Goal: Transaction & Acquisition: Purchase product/service

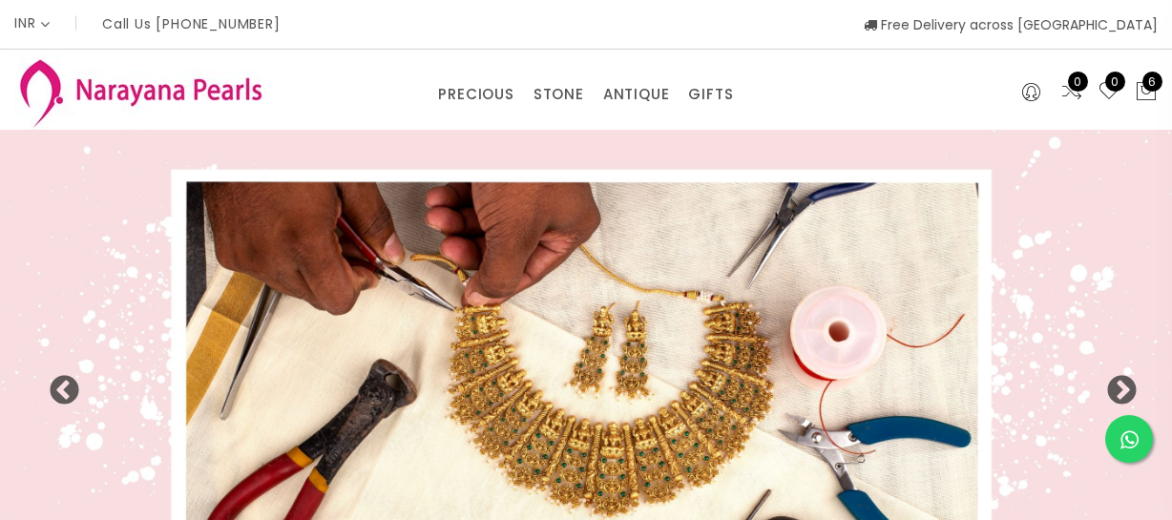
select select "INR"
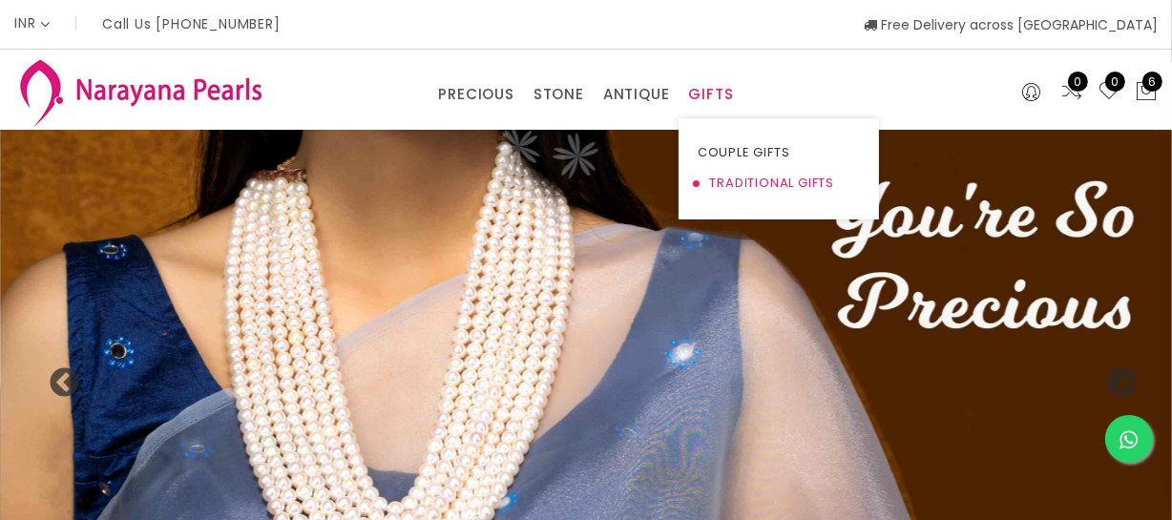
click at [730, 175] on link "TRADITIONAL GIFTS" at bounding box center [779, 183] width 162 height 31
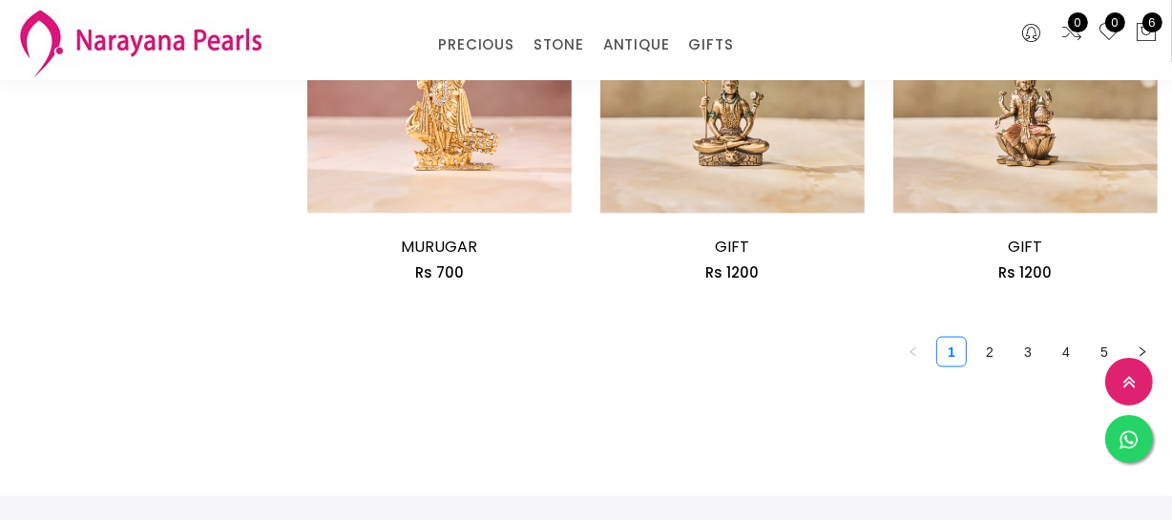
scroll to position [2602, 0]
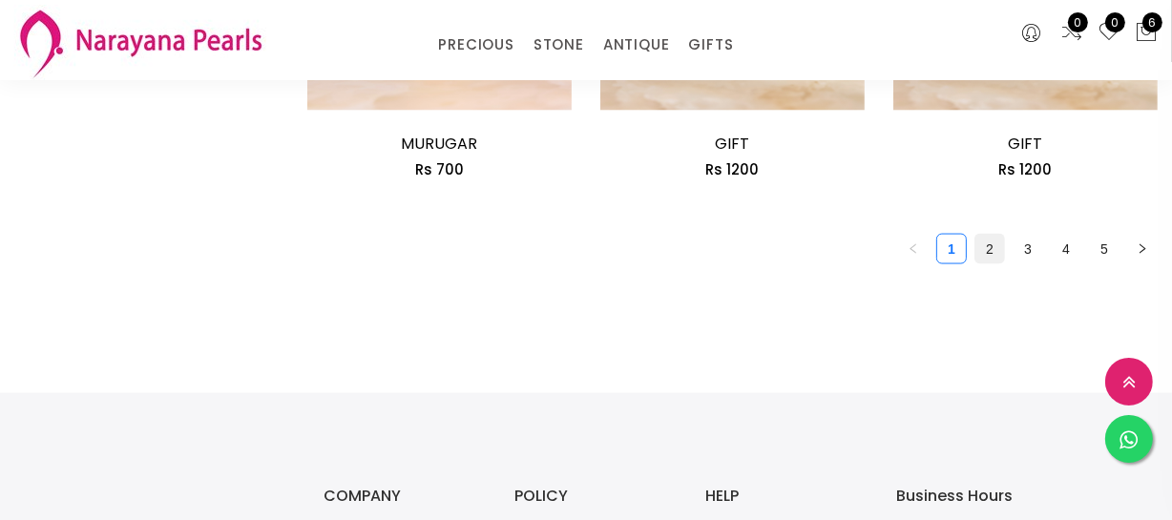
click at [988, 243] on link "2" at bounding box center [989, 249] width 29 height 29
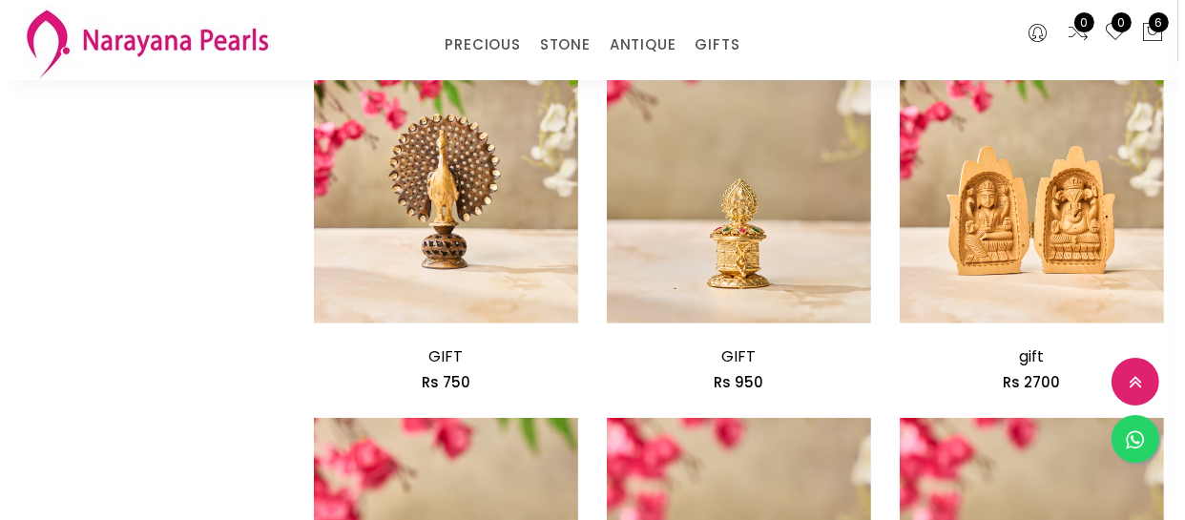
scroll to position [607, 0]
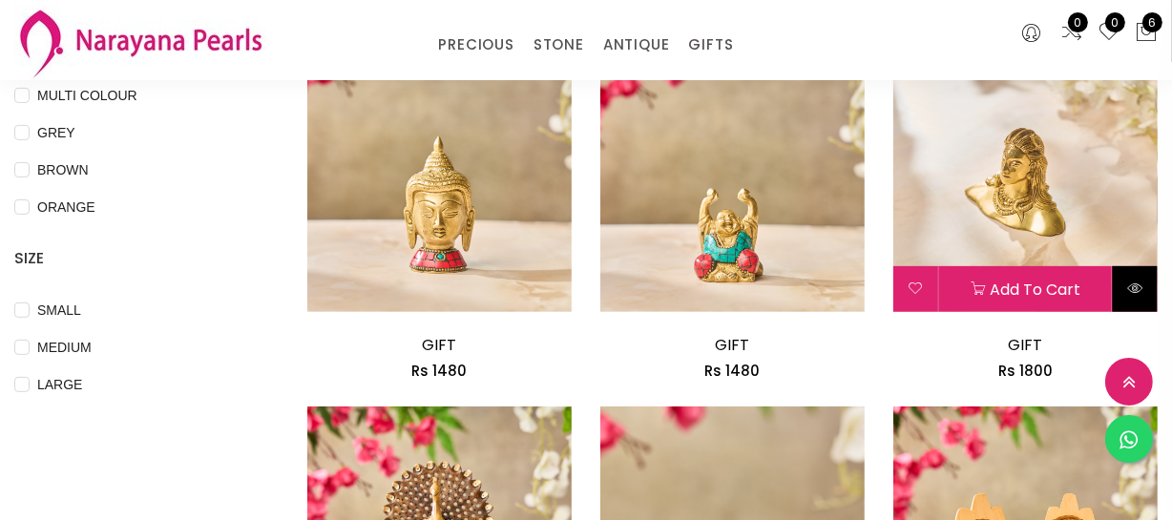
click at [1133, 285] on icon at bounding box center [1134, 288] width 15 height 15
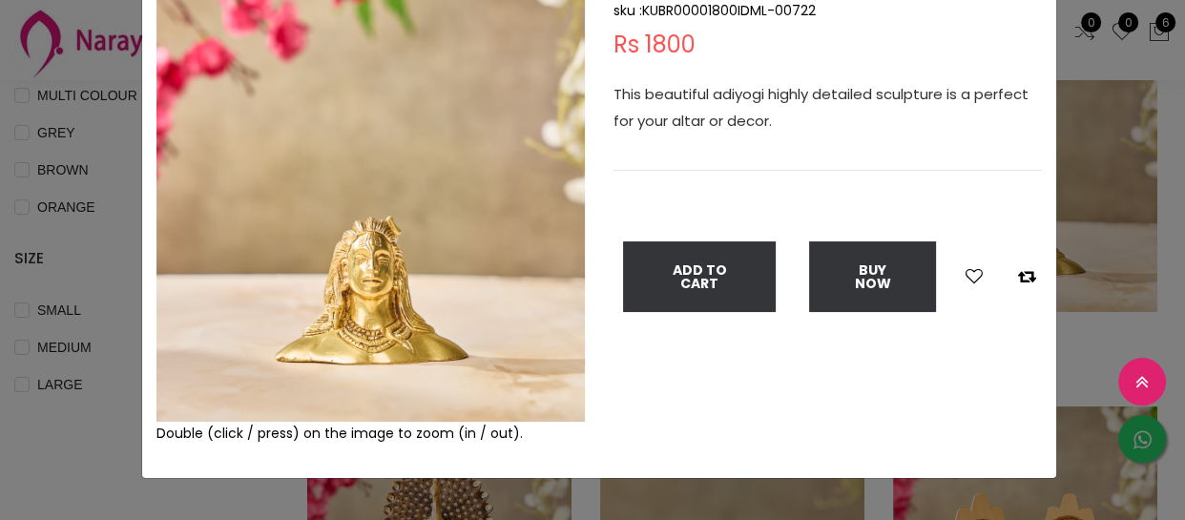
scroll to position [173, 0]
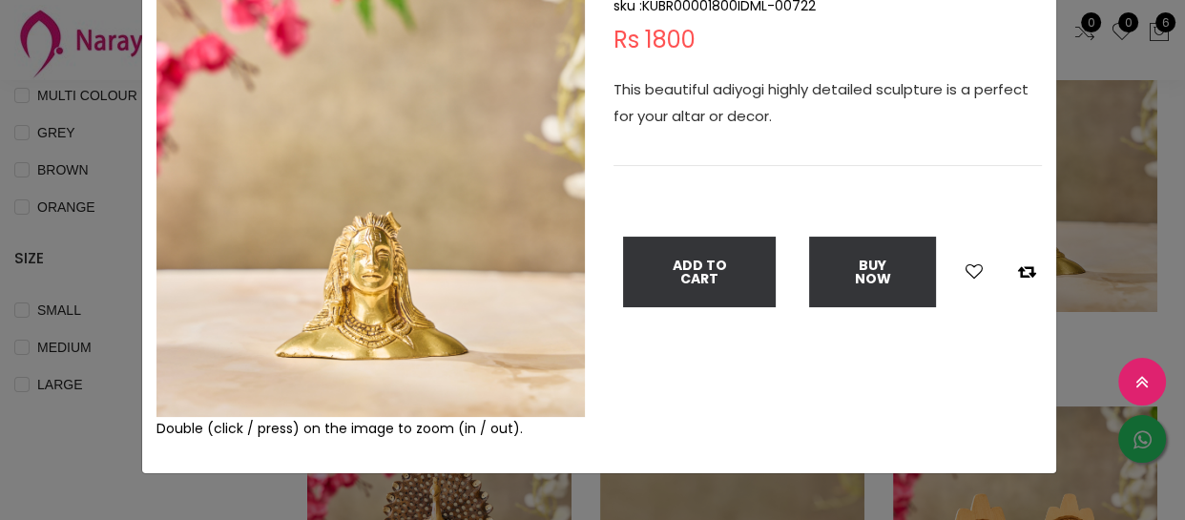
click at [115, 302] on div "× Close Double (click / press) on the image to zoom (in / out). GIFT sku : KUBR…" at bounding box center [592, 260] width 1185 height 520
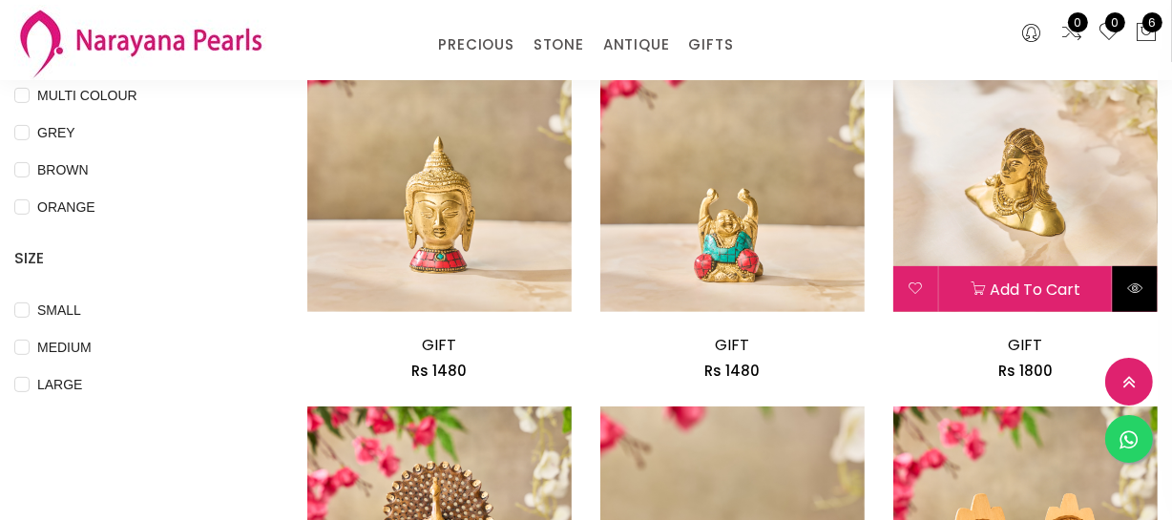
click at [1119, 288] on button at bounding box center [1135, 289] width 45 height 46
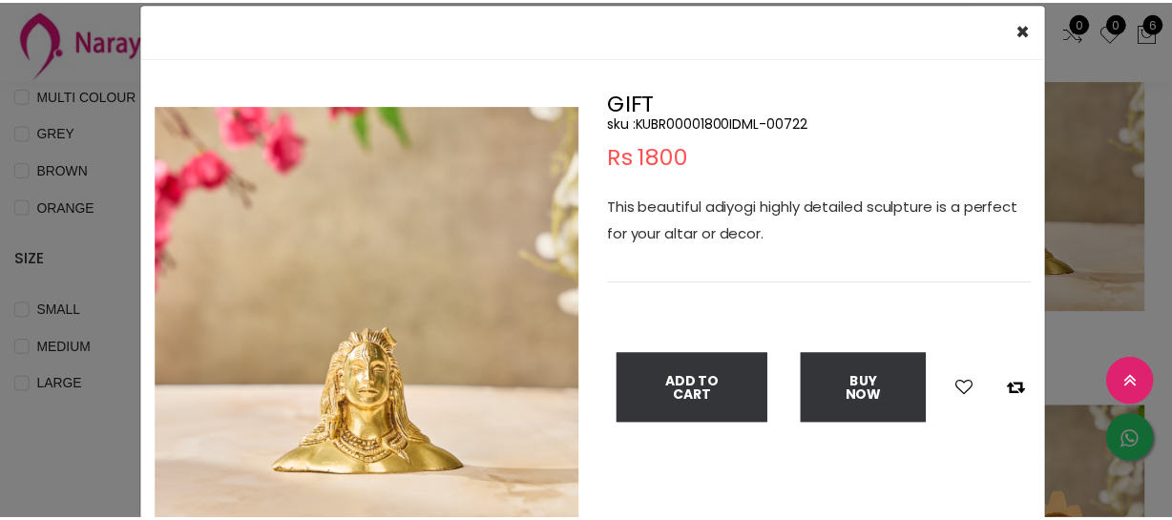
scroll to position [86, 0]
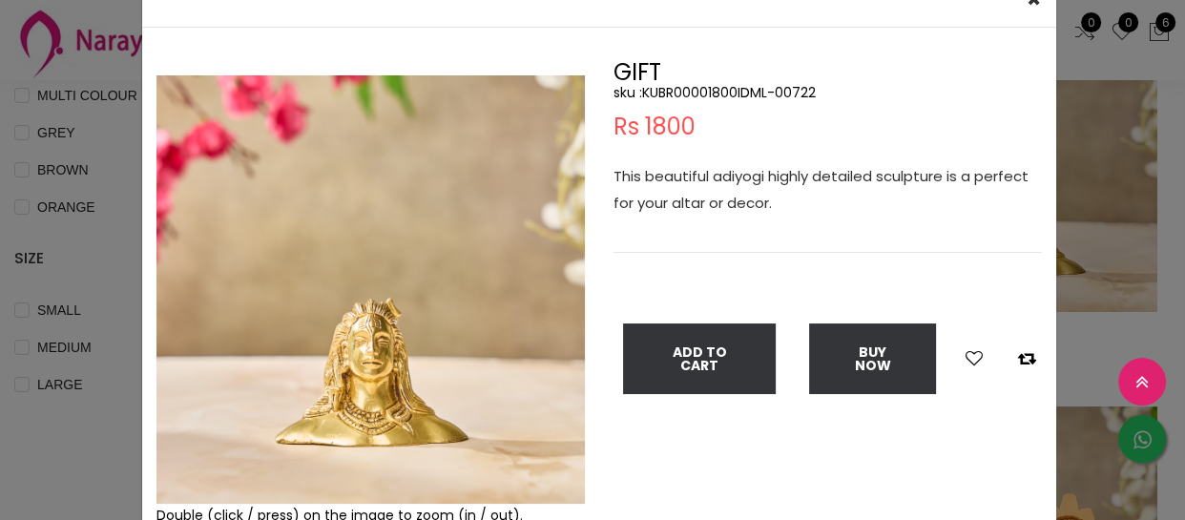
click at [124, 248] on div "× Close Double (click / press) on the image to zoom (in / out). GIFT sku : KUBR…" at bounding box center [592, 260] width 1185 height 520
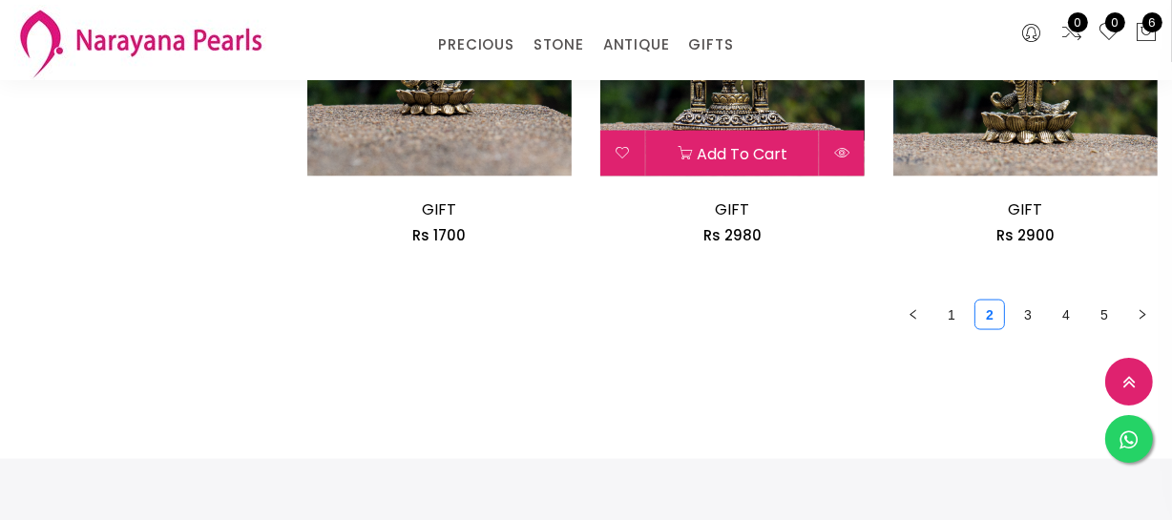
scroll to position [2602, 0]
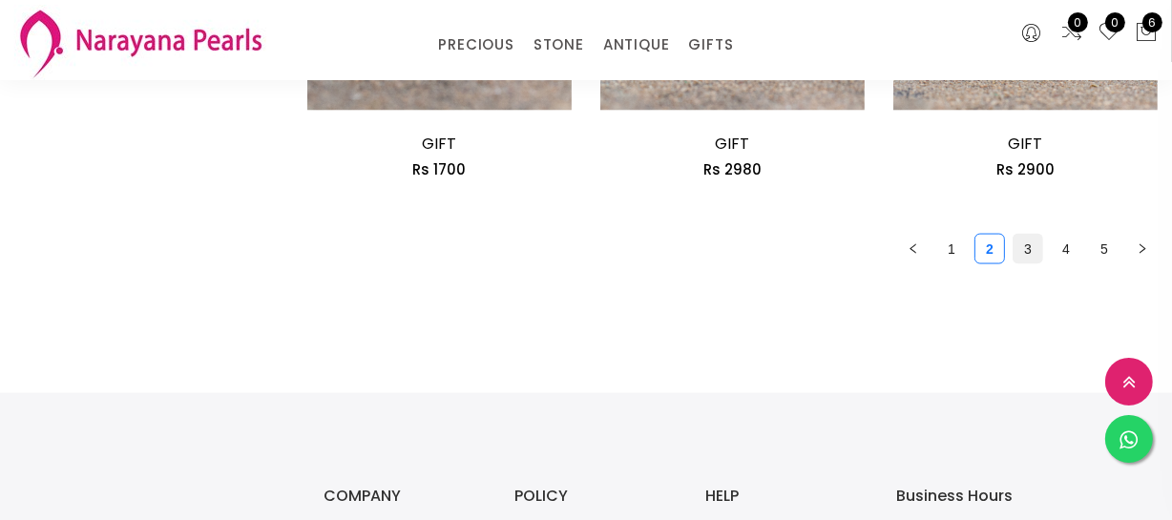
click at [1024, 259] on link "3" at bounding box center [1027, 249] width 29 height 29
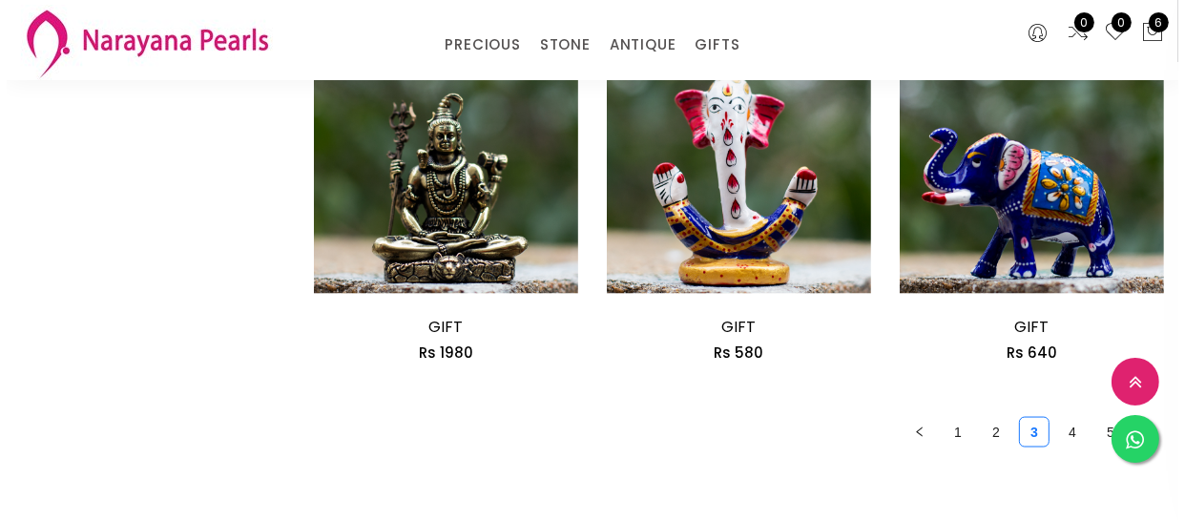
scroll to position [2428, 0]
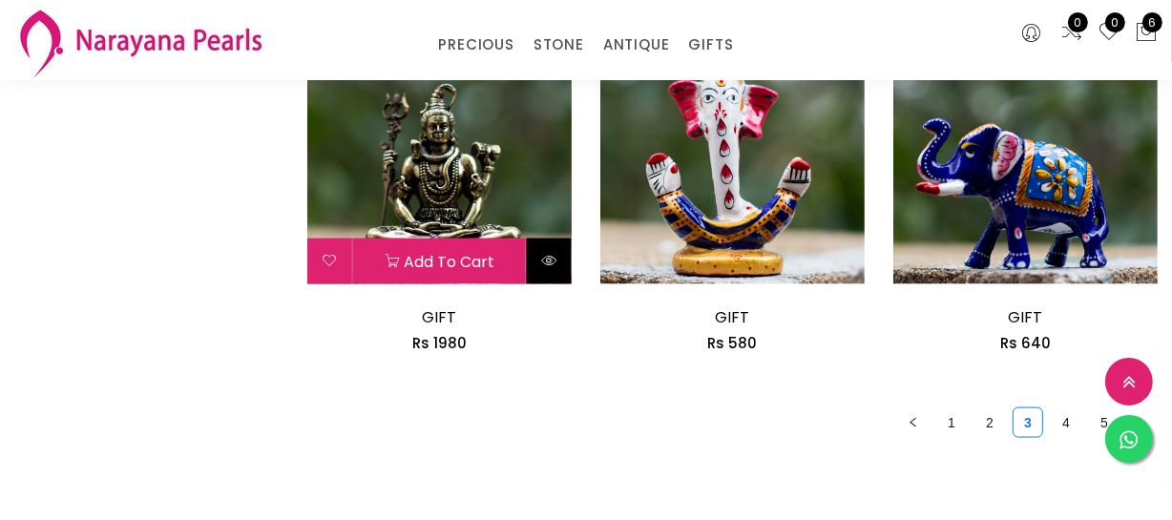
click at [541, 256] on icon at bounding box center [548, 260] width 15 height 15
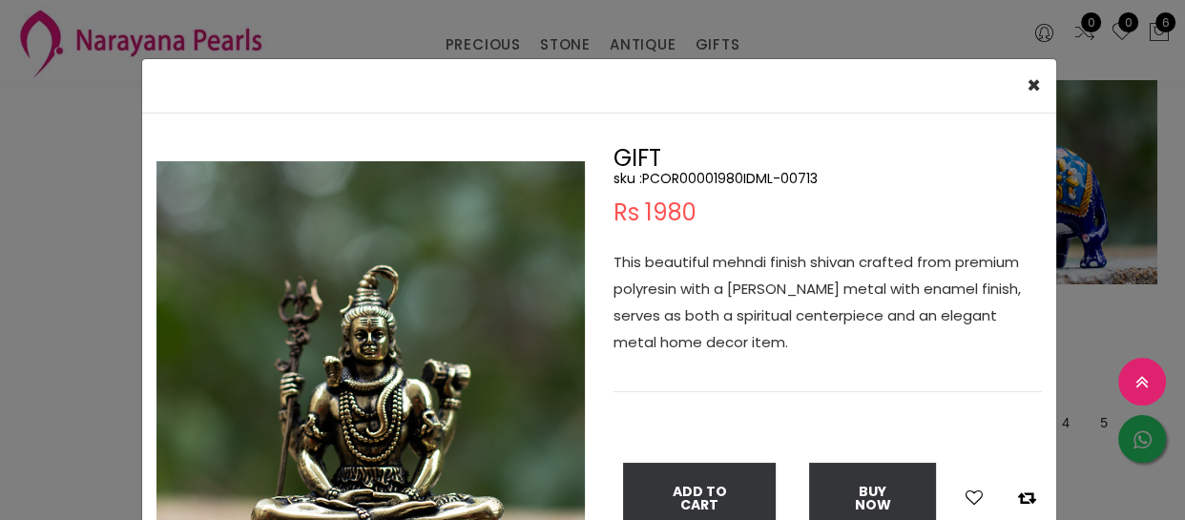
click at [541, 256] on img at bounding box center [370, 375] width 428 height 428
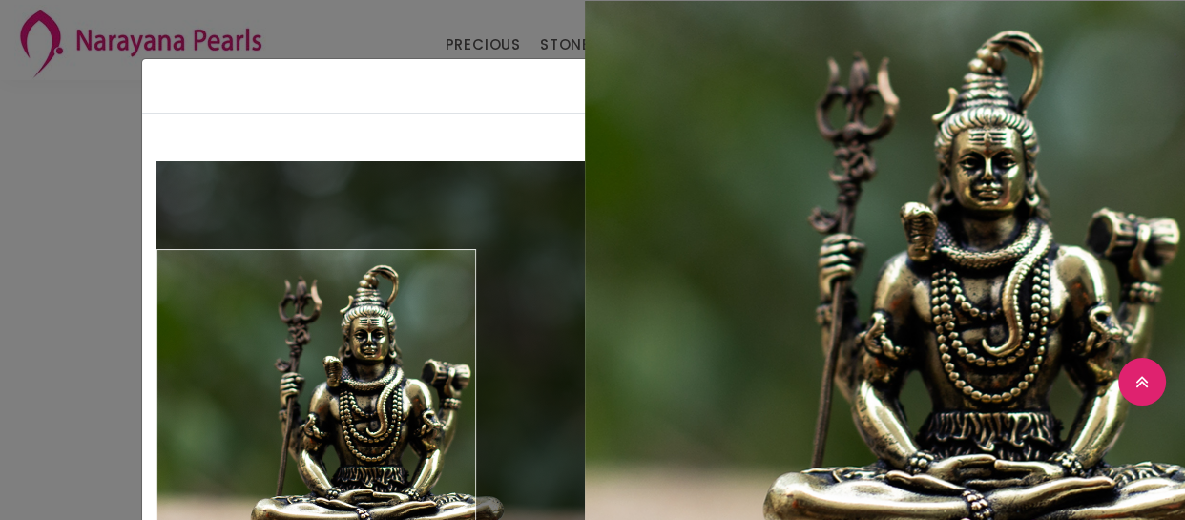
click at [19, 395] on div "× Close Double (click / press) on the image to zoom (in / out). GIFT sku : PCOR…" at bounding box center [592, 260] width 1185 height 520
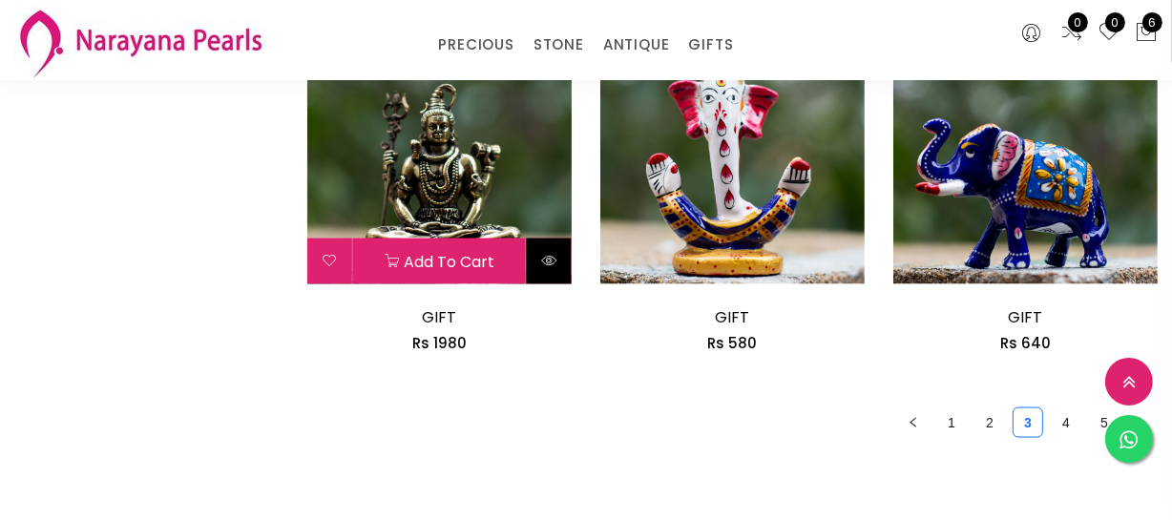
click at [544, 256] on icon at bounding box center [548, 260] width 15 height 15
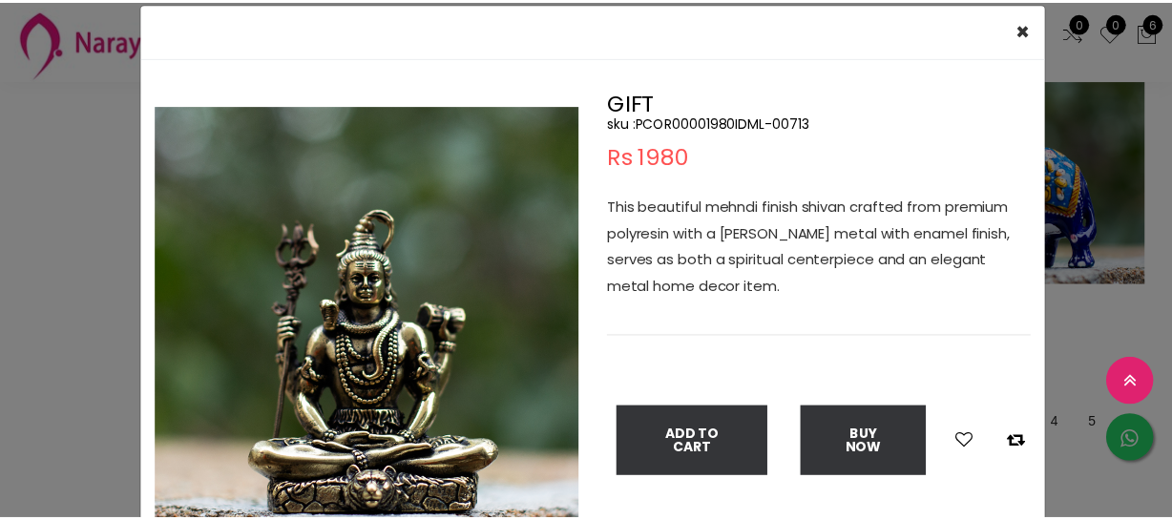
scroll to position [86, 0]
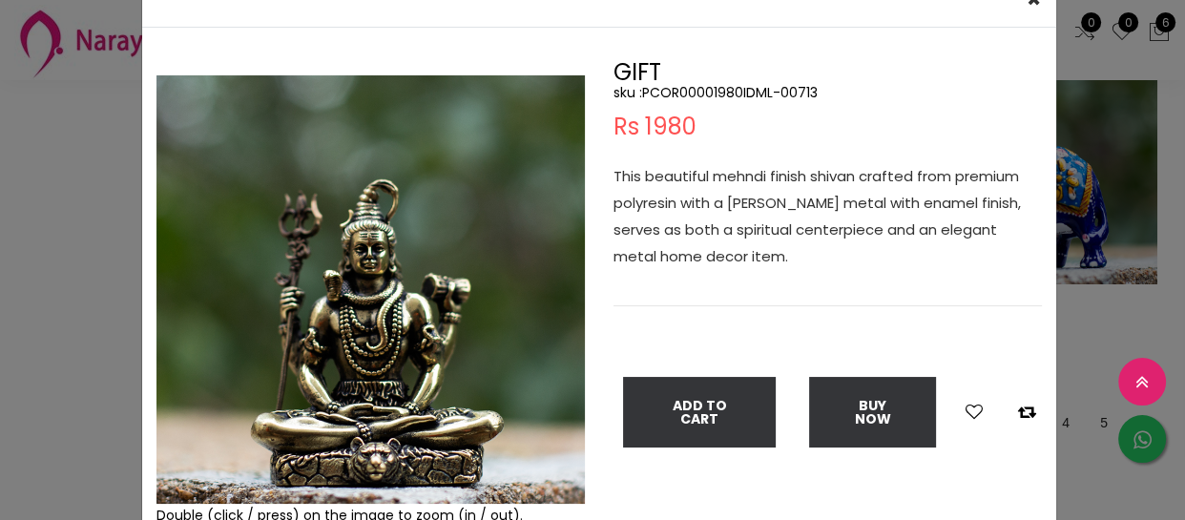
click at [60, 204] on div "× Close Double (click / press) on the image to zoom (in / out). GIFT sku : PCOR…" at bounding box center [592, 260] width 1185 height 520
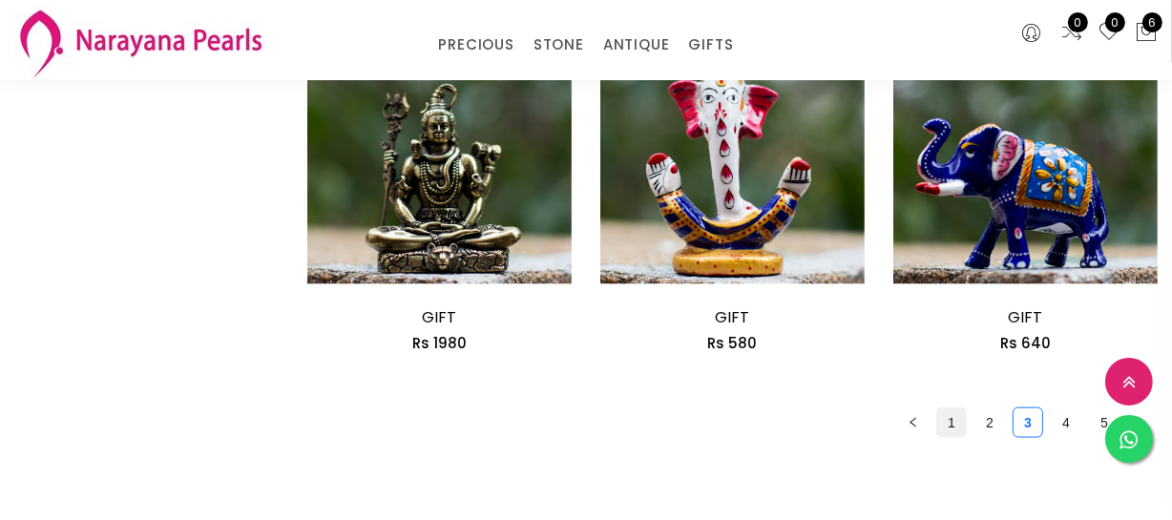
click at [947, 418] on link "1" at bounding box center [951, 422] width 29 height 29
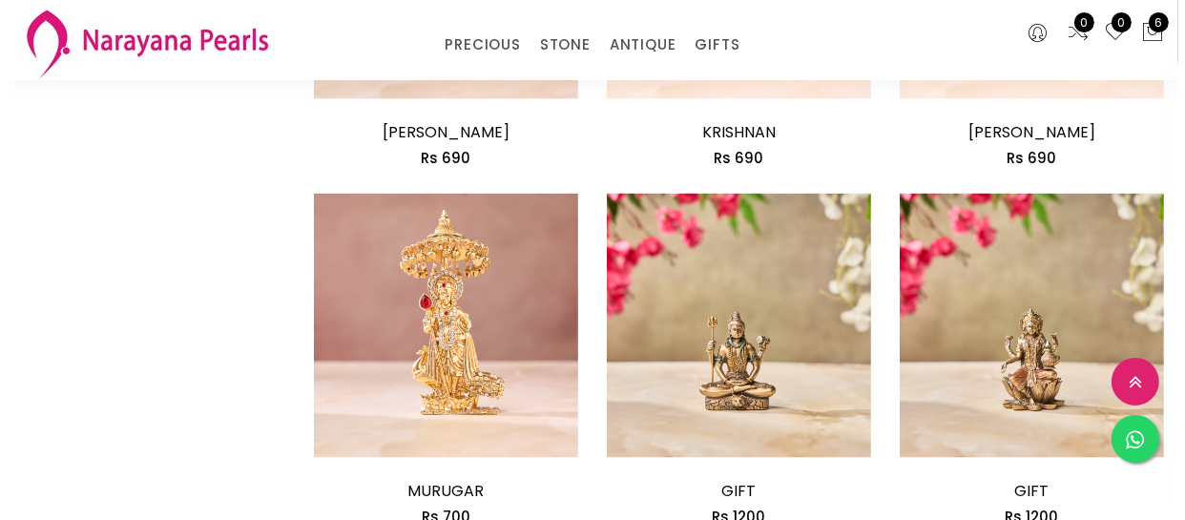
scroll to position [2515, 0]
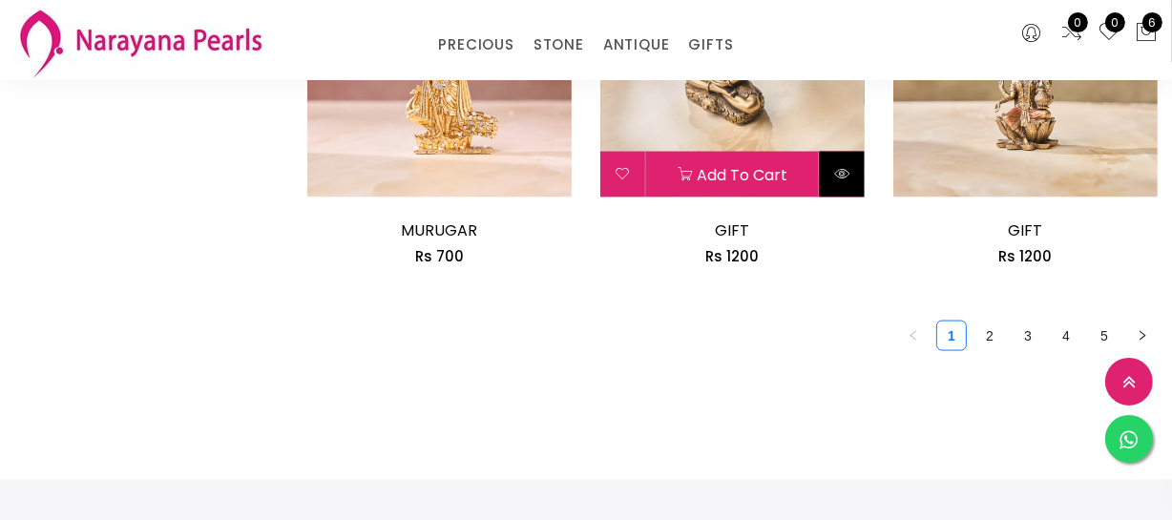
click at [844, 181] on button at bounding box center [842, 175] width 45 height 46
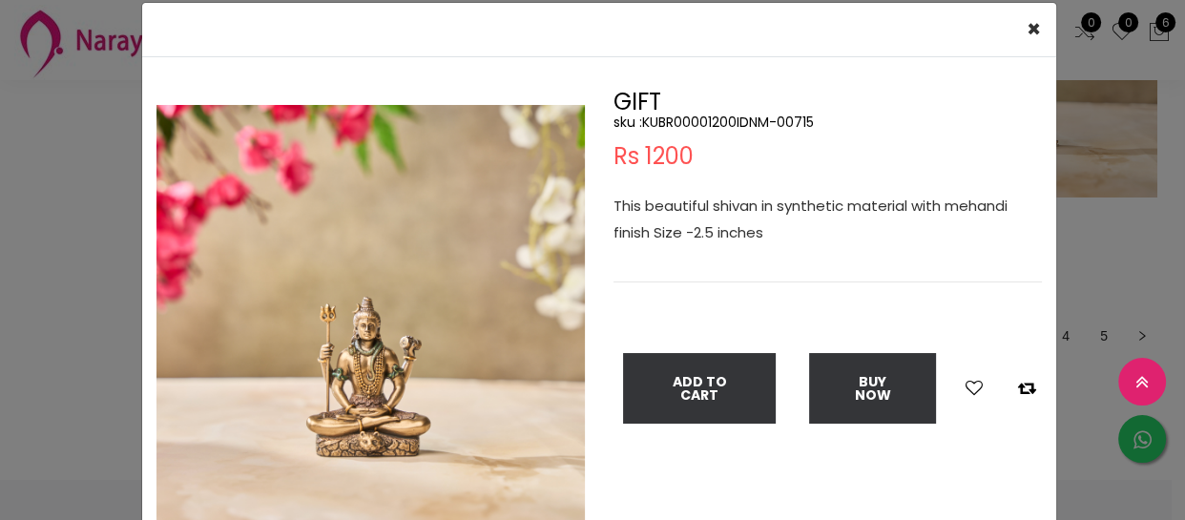
scroll to position [86, 0]
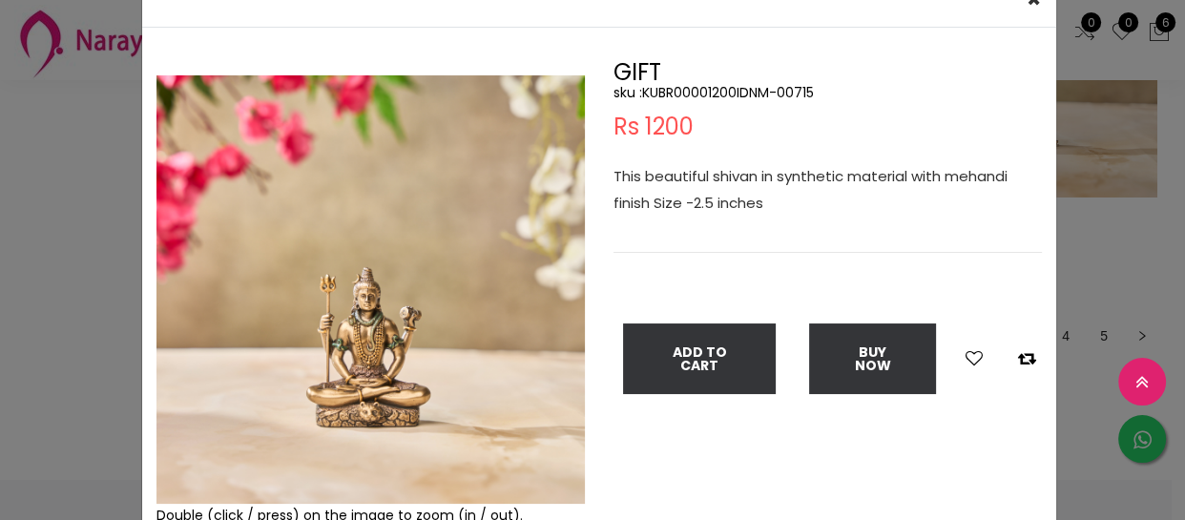
click at [576, 490] on img at bounding box center [370, 289] width 428 height 428
